Goal: Information Seeking & Learning: Check status

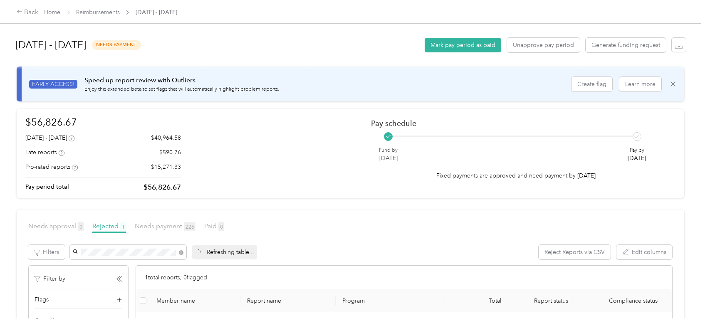
scroll to position [52, 0]
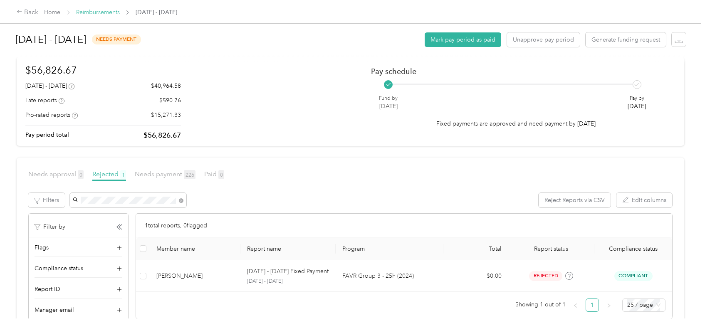
click at [92, 11] on link "Reimbursements" at bounding box center [98, 12] width 44 height 7
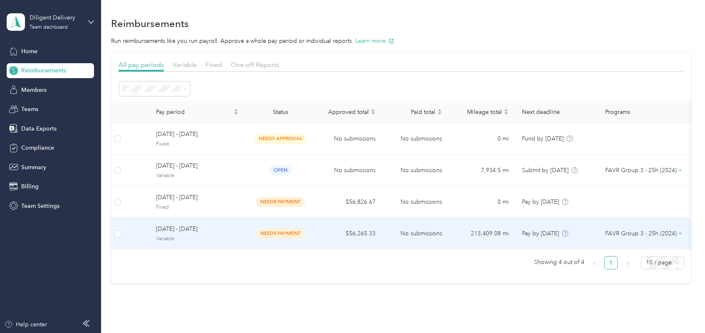
click at [217, 237] on span "Variable" at bounding box center [197, 238] width 82 height 7
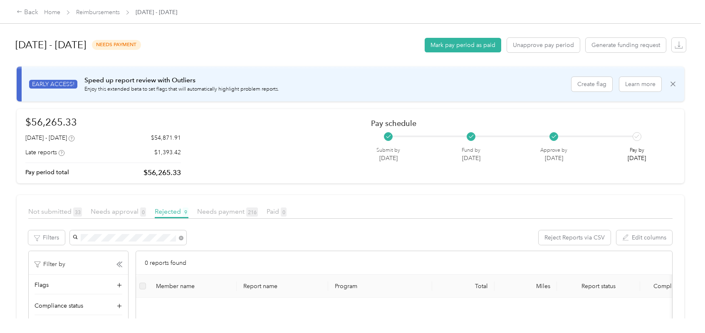
click at [124, 283] on div "[PERSON_NAME]" at bounding box center [127, 282] width 105 height 9
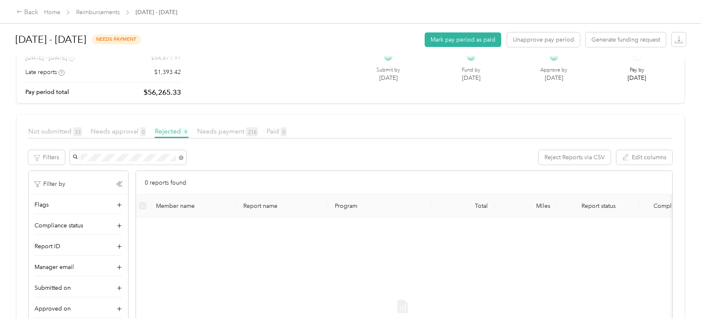
scroll to position [104, 0]
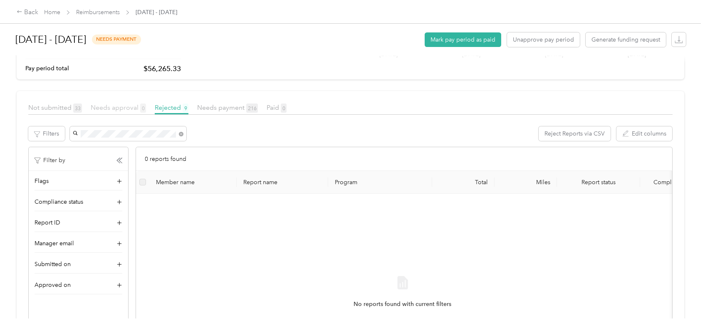
click at [109, 111] on span "Needs approval 0" at bounding box center [118, 108] width 55 height 8
click at [44, 107] on span "Not submitted 33" at bounding box center [55, 108] width 54 height 8
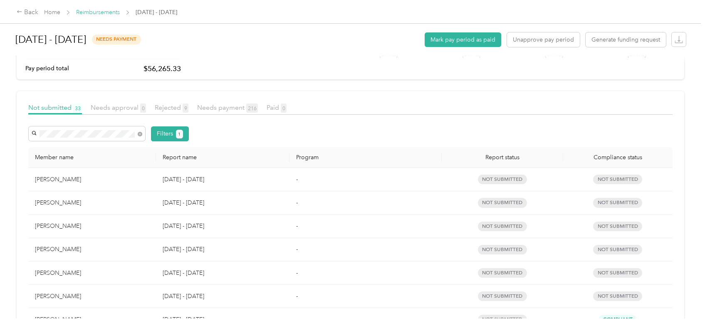
click at [92, 15] on link "Reimbursements" at bounding box center [98, 12] width 44 height 7
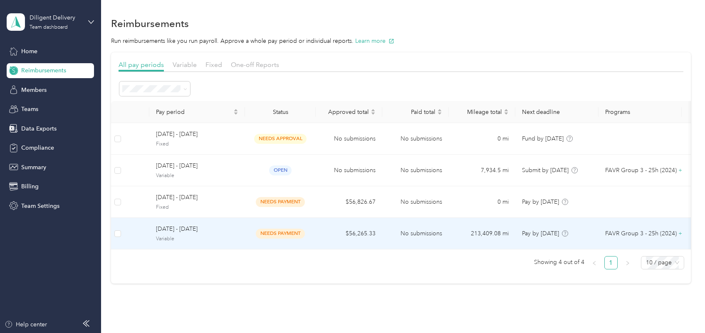
click at [214, 238] on span "Variable" at bounding box center [197, 238] width 82 height 7
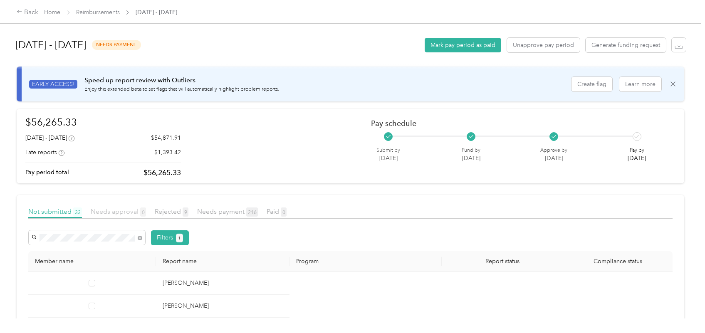
click at [118, 208] on span "Needs approval 0" at bounding box center [118, 212] width 55 height 8
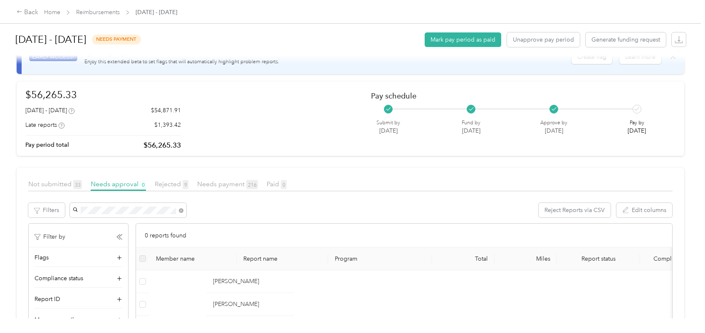
scroll to position [52, 0]
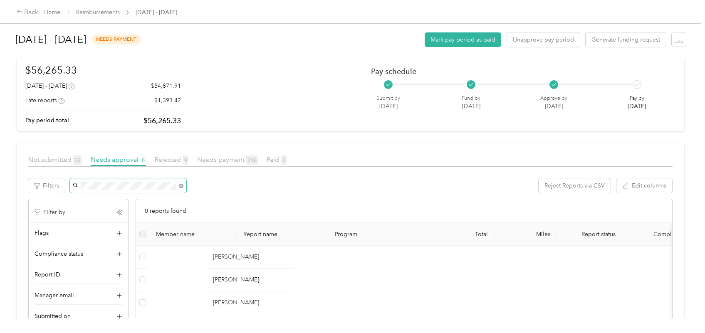
click at [151, 189] on span at bounding box center [128, 185] width 116 height 15
click at [134, 198] on div "[PERSON_NAME]" at bounding box center [123, 201] width 96 height 9
click at [231, 158] on span "Needs payment 216" at bounding box center [227, 160] width 61 height 8
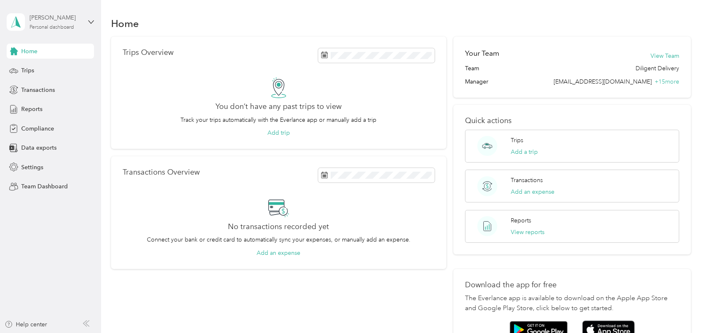
click at [71, 19] on div "[PERSON_NAME]" at bounding box center [56, 17] width 52 height 9
click at [55, 64] on div "Team dashboard" at bounding box center [36, 68] width 44 height 9
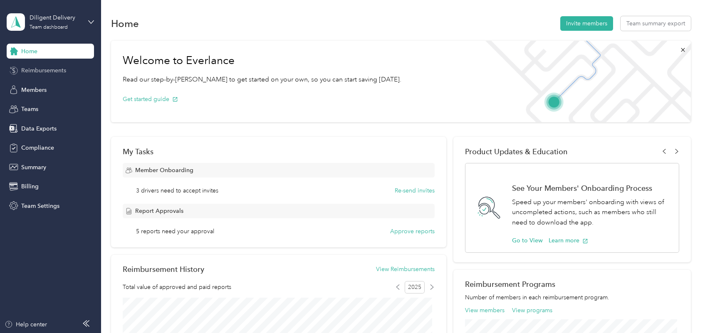
click at [53, 69] on span "Reimbursements" at bounding box center [43, 70] width 45 height 9
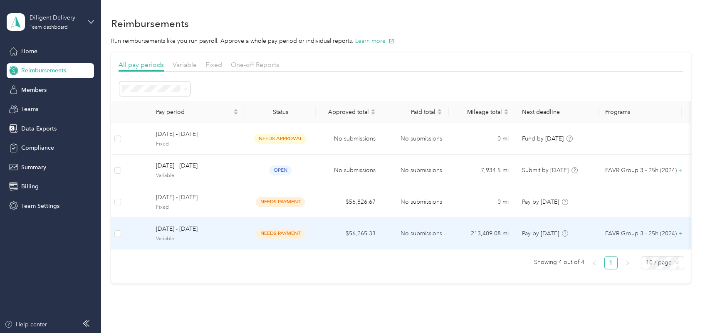
click at [220, 239] on span "Variable" at bounding box center [197, 238] width 82 height 7
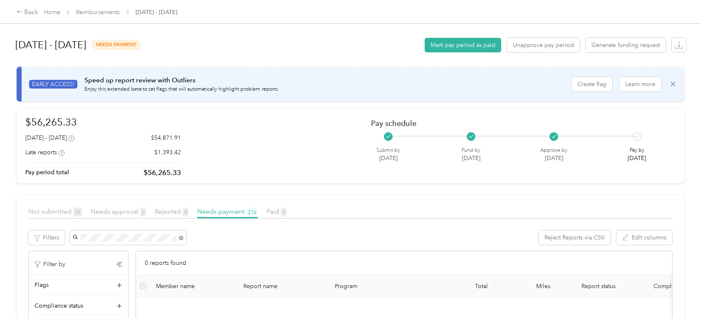
click at [137, 250] on div "[PERSON_NAME]" at bounding box center [127, 252] width 105 height 9
click at [28, 13] on div "Back" at bounding box center [28, 12] width 22 height 10
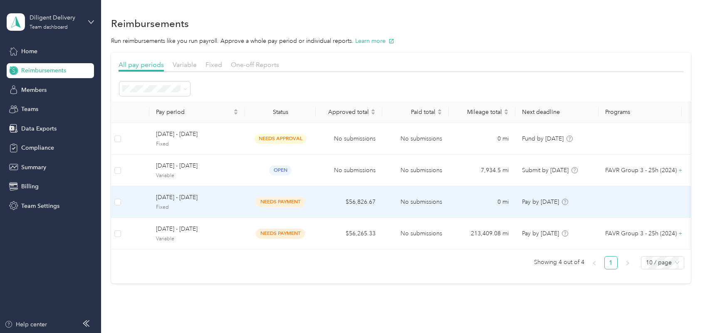
click at [231, 195] on span "[DATE] - [DATE]" at bounding box center [197, 197] width 82 height 9
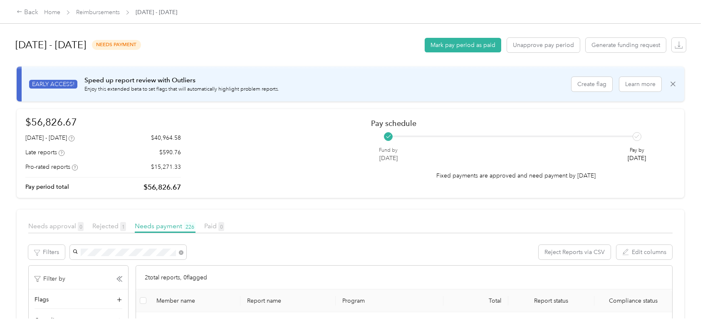
click at [144, 264] on div "[PERSON_NAME]" at bounding box center [127, 266] width 105 height 9
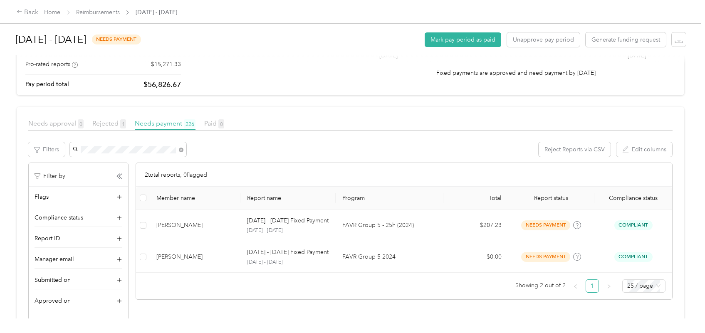
scroll to position [104, 0]
click at [30, 15] on div "Back" at bounding box center [28, 12] width 22 height 10
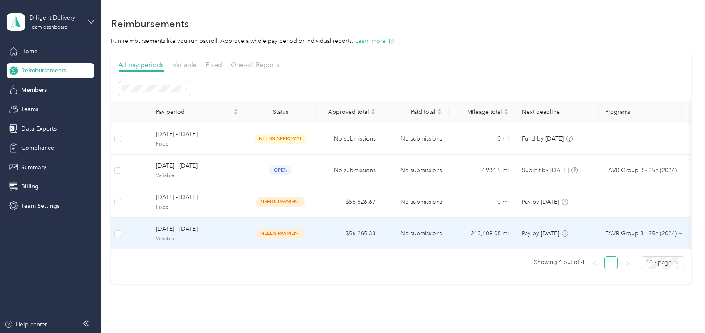
click at [237, 242] on span "Variable" at bounding box center [197, 238] width 82 height 7
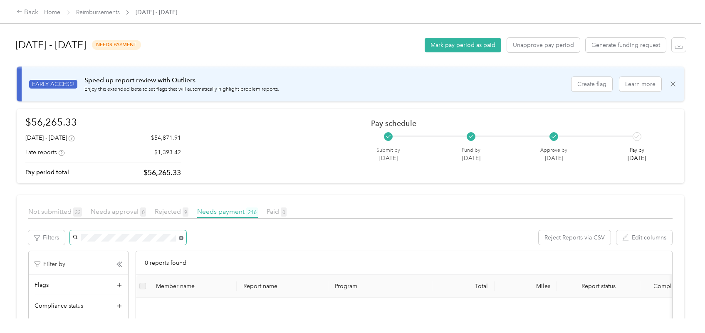
click at [179, 238] on icon at bounding box center [181, 238] width 5 height 5
click at [141, 269] on li "[PERSON_NAME]" at bounding box center [127, 267] width 116 height 15
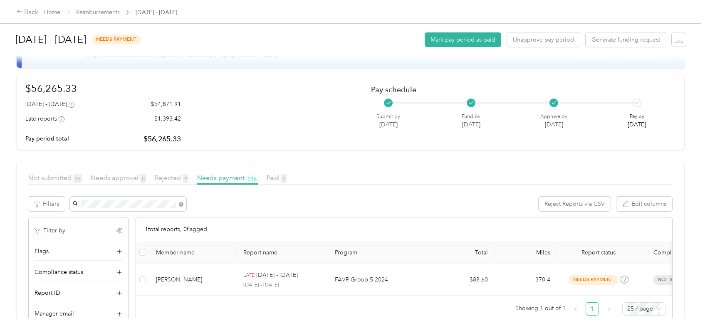
scroll to position [52, 0]
